Goal: Information Seeking & Learning: Learn about a topic

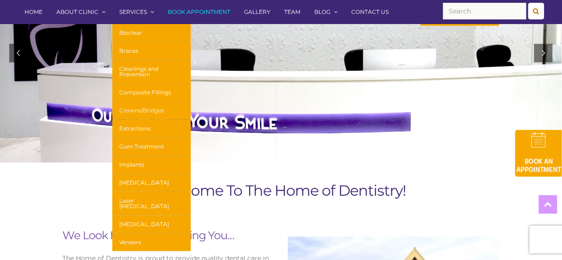
scroll to position [61, 0]
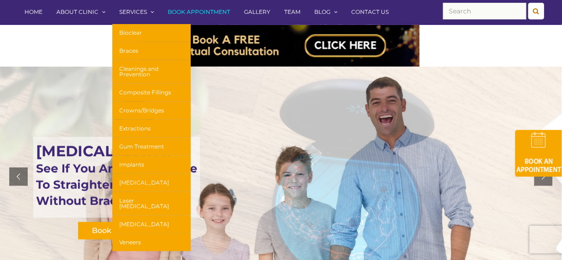
click at [131, 179] on link "[MEDICAL_DATA]" at bounding box center [151, 183] width 79 height 18
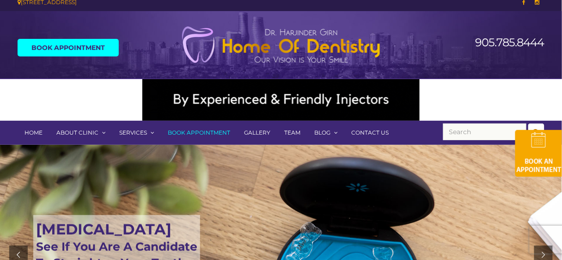
scroll to position [0, 0]
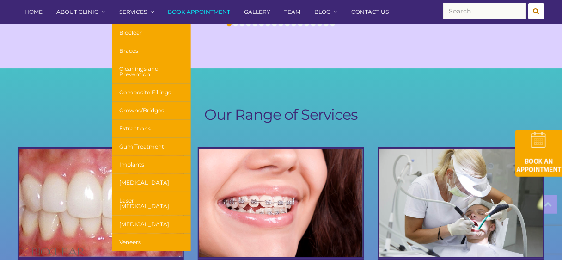
scroll to position [546, 0]
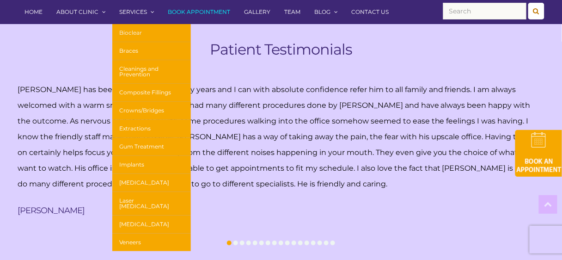
click at [129, 33] on link "Bioclear" at bounding box center [151, 33] width 79 height 18
click at [128, 47] on link "Braces" at bounding box center [151, 51] width 79 height 18
click at [128, 75] on link "Cleanings and Prevention" at bounding box center [151, 72] width 79 height 24
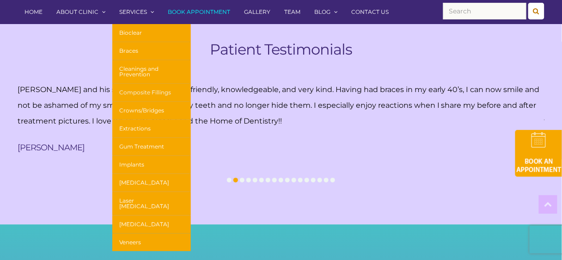
click at [129, 94] on link "Composite Fillings" at bounding box center [151, 93] width 79 height 18
click at [132, 108] on link "Crowns/Bridges" at bounding box center [151, 111] width 79 height 18
click at [130, 122] on link "Extractions" at bounding box center [151, 129] width 79 height 18
click at [133, 146] on link "Gum Treatment" at bounding box center [151, 147] width 79 height 18
click at [132, 160] on link "Implants" at bounding box center [151, 165] width 79 height 18
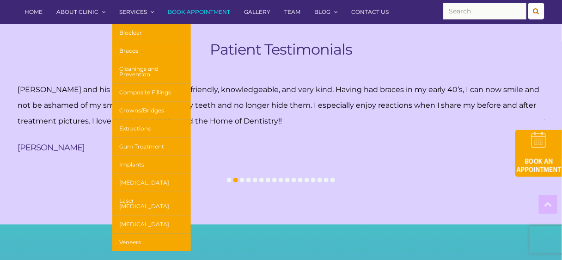
click at [131, 177] on link "[MEDICAL_DATA]" at bounding box center [151, 183] width 79 height 18
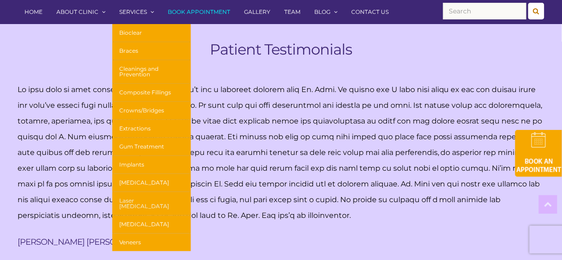
click at [135, 196] on link "Laser [MEDICAL_DATA]" at bounding box center [151, 204] width 79 height 24
click at [127, 218] on link "[MEDICAL_DATA]" at bounding box center [151, 224] width 79 height 18
click at [127, 235] on link "Veneers" at bounding box center [151, 242] width 79 height 18
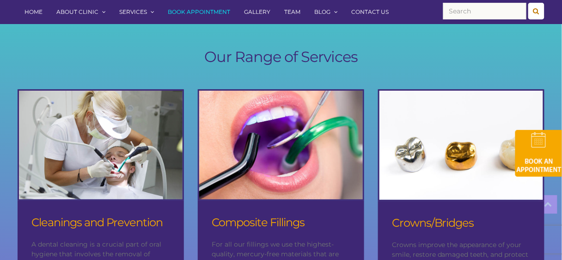
scroll to position [1162, 0]
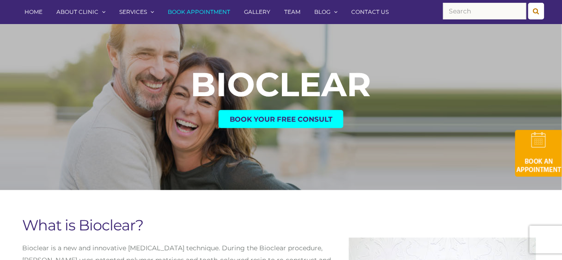
scroll to position [308, 0]
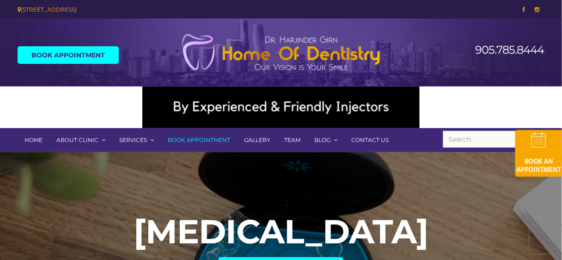
click at [176, 165] on div "INVISALIGN Book Your Free Consult" at bounding box center [281, 244] width 562 height 185
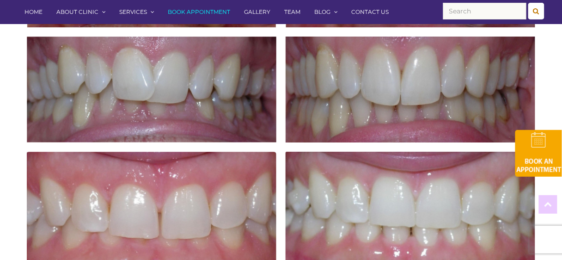
scroll to position [1571, 0]
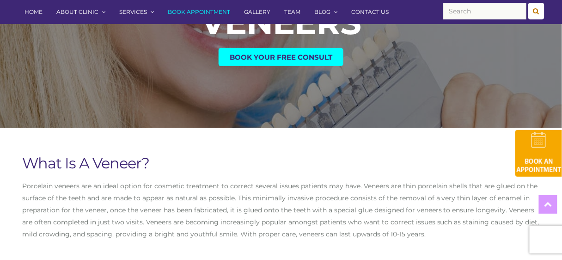
scroll to position [308, 0]
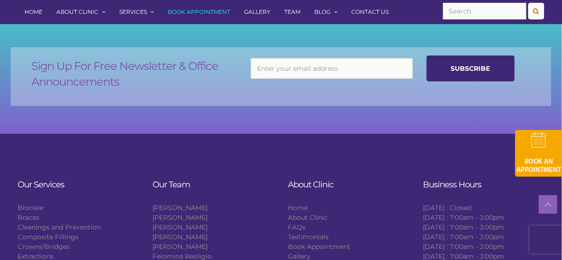
scroll to position [1786, 0]
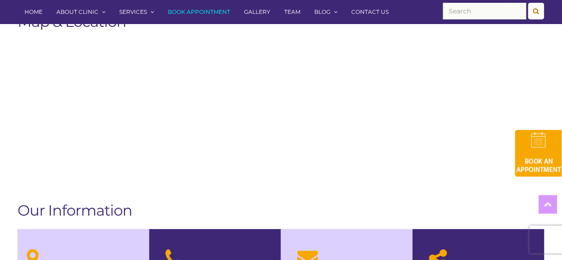
scroll to position [492, 0]
